Goal: Communication & Community: Share content

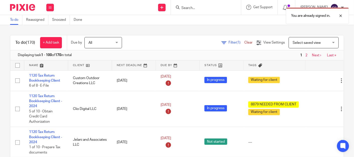
click at [192, 6] on div "You are already signed in." at bounding box center [263, 14] width 172 height 19
drag, startPoint x: 188, startPoint y: 6, endPoint x: 196, endPoint y: 14, distance: 11.3
click at [196, 14] on div "You are already signed in." at bounding box center [263, 14] width 172 height 19
click at [341, 16] on div at bounding box center [337, 16] width 14 height 6
click at [198, 10] on input "Search" at bounding box center [203, 8] width 45 height 5
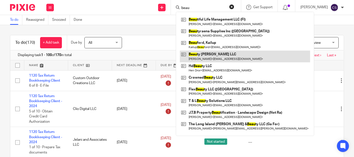
type input "beau"
click at [208, 56] on link at bounding box center [245, 57] width 130 height 12
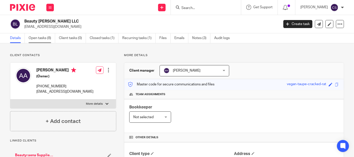
click at [39, 37] on link "Open tasks (8)" at bounding box center [42, 38] width 27 height 10
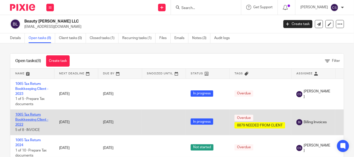
click at [22, 113] on link "1065 Tax Return Bookkeeping Client - 2022" at bounding box center [31, 120] width 33 height 14
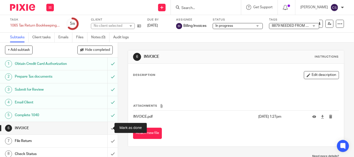
click at [107, 128] on input "submit" at bounding box center [59, 128] width 118 height 13
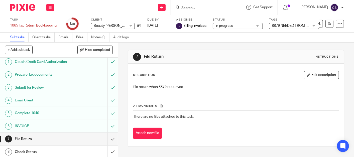
scroll to position [3, 0]
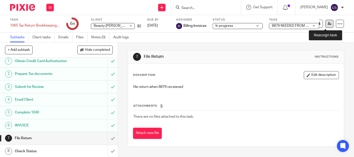
click at [327, 25] on icon at bounding box center [329, 24] width 4 height 4
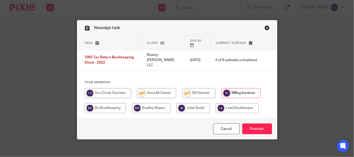
click at [146, 88] on input "radio" at bounding box center [156, 93] width 39 height 10
radio input "true"
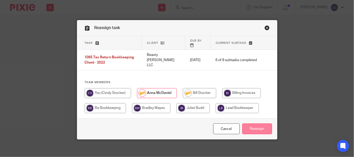
click at [253, 123] on input "Reassign" at bounding box center [257, 128] width 30 height 11
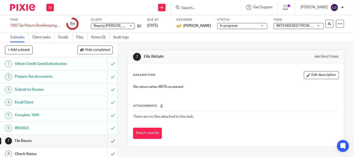
click at [197, 7] on input "Search" at bounding box center [203, 8] width 45 height 5
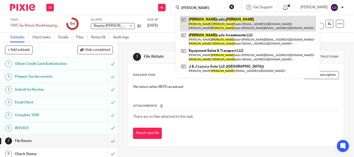
type input "adam alva"
click at [215, 23] on link at bounding box center [248, 24] width 136 height 16
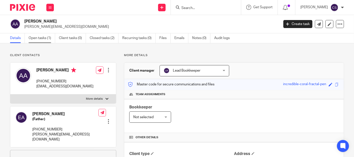
click at [36, 38] on link "Open tasks (1)" at bounding box center [42, 38] width 27 height 10
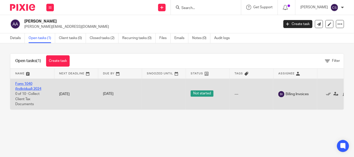
click at [19, 84] on link "Form 1040 (Individual) 2024" at bounding box center [28, 86] width 26 height 9
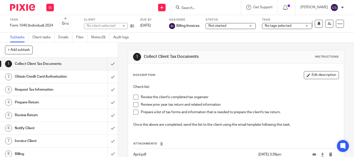
click at [49, 79] on h1 "Obtain Credit Card Authorization" at bounding box center [44, 77] width 59 height 8
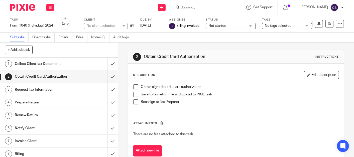
click at [135, 87] on span at bounding box center [135, 86] width 5 height 5
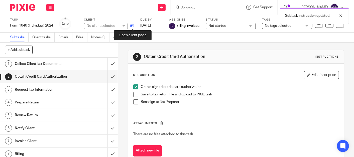
click at [133, 27] on icon at bounding box center [132, 26] width 4 height 4
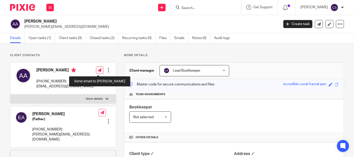
click at [96, 71] on link at bounding box center [100, 70] width 8 height 8
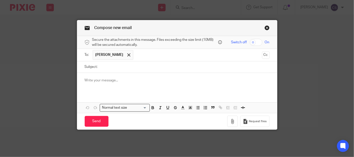
click at [105, 67] on input "Subject:" at bounding box center [184, 66] width 169 height 11
type input "Credit Card Authorization for Tax Prep (personal)"
click at [85, 79] on p at bounding box center [177, 80] width 185 height 5
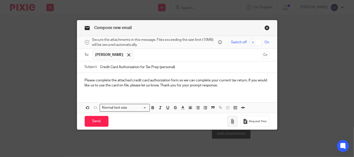
click at [230, 121] on icon "button" at bounding box center [232, 121] width 5 height 5
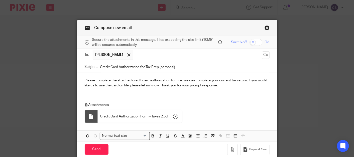
click at [230, 80] on p "Please complete the attached credit card authorization form so we can complete …" at bounding box center [177, 83] width 185 height 10
click at [94, 147] on input "Send" at bounding box center [97, 149] width 24 height 11
